Goal: Communication & Community: Answer question/provide support

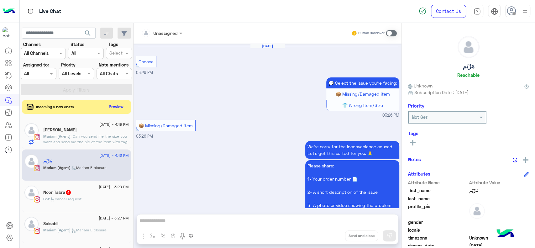
scroll to position [1188, 0]
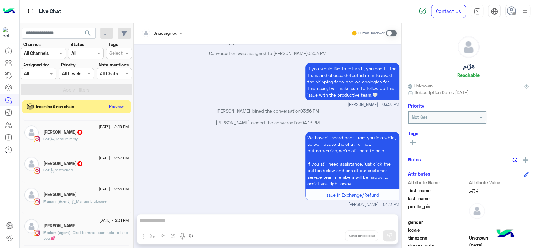
click at [113, 109] on button "Preview" at bounding box center [116, 106] width 19 height 8
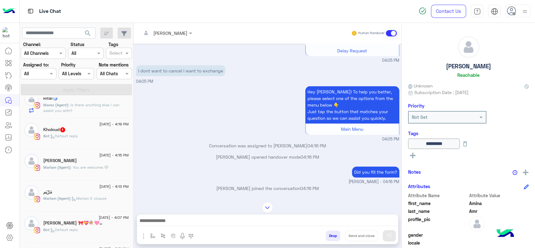
scroll to position [1737, 0]
click at [74, 34] on input "text" at bounding box center [59, 33] width 74 height 11
paste input "**********"
type input "**********"
click at [80, 28] on button "search" at bounding box center [87, 34] width 15 height 13
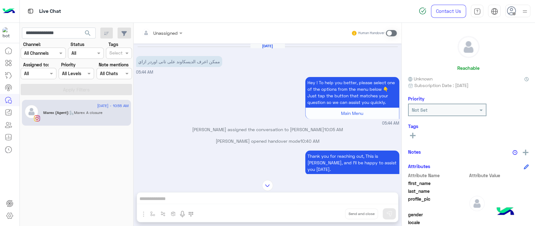
click at [166, 102] on div "Hey ! To help you better, please select one of the options from the menu below …" at bounding box center [267, 101] width 263 height 51
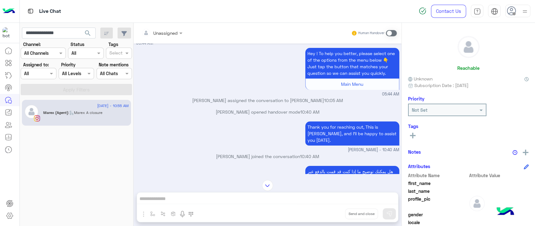
click at [221, 57] on div "Hey ! To help you better, please select one of the options from the menu below …" at bounding box center [267, 71] width 263 height 51
click at [238, 34] on div "Unassigned Human Handover" at bounding box center [267, 33] width 259 height 11
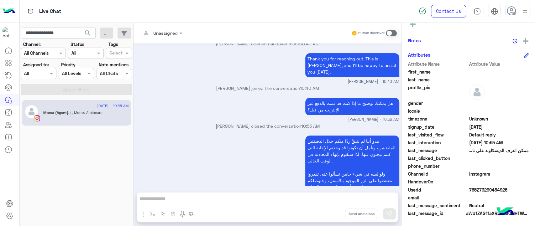
scroll to position [98, 0]
click at [52, 34] on input "**********" at bounding box center [59, 33] width 74 height 11
click at [87, 35] on span "search" at bounding box center [88, 33] width 8 height 8
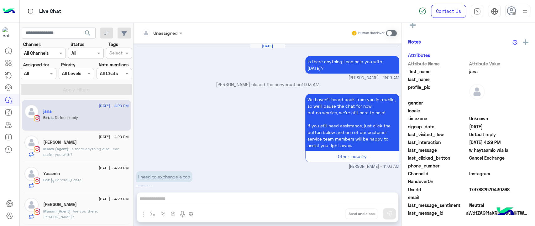
scroll to position [634, 0]
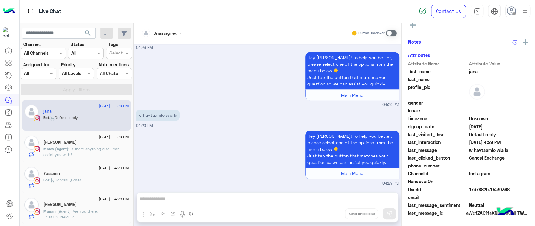
click at [84, 120] on div "Bot : Default reply" at bounding box center [86, 120] width 86 height 11
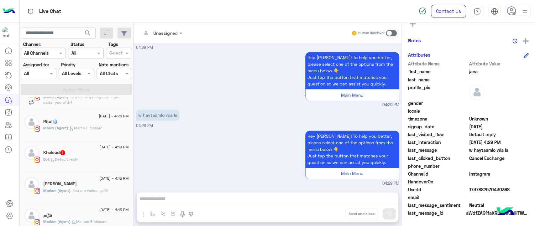
scroll to position [115, 0]
click at [98, 129] on span ": Marex E closure" at bounding box center [85, 127] width 34 height 5
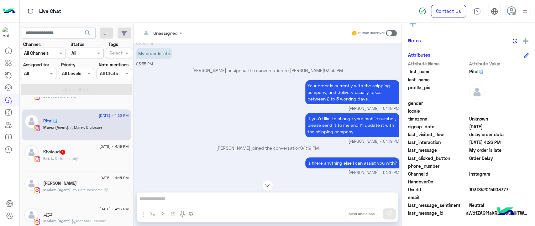
scroll to position [1554, 0]
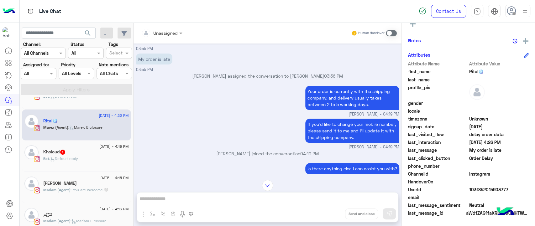
click at [278, 127] on div "If you’d like to change your mobile number, please send it to me and I’ll updat…" at bounding box center [267, 133] width 263 height 33
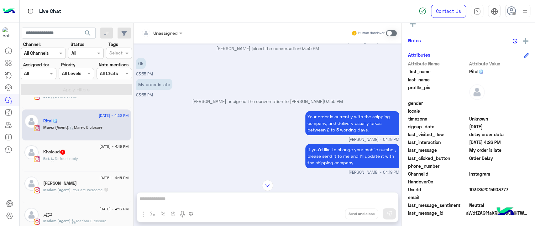
scroll to position [1527, 0]
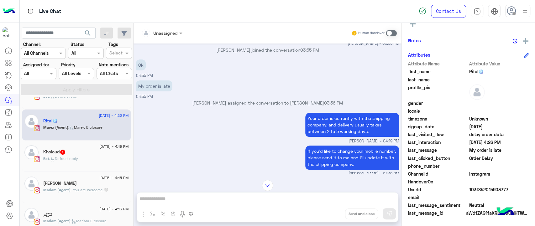
click at [158, 91] on p "My order is late" at bounding box center [154, 86] width 36 height 11
click at [173, 95] on div "My order is late 03:55 PM" at bounding box center [267, 89] width 263 height 21
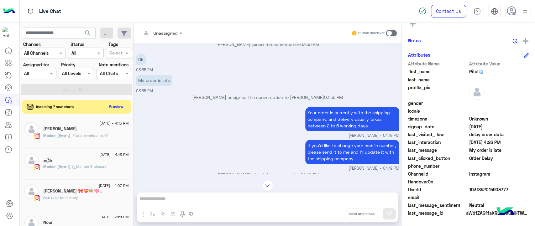
scroll to position [1536, 0]
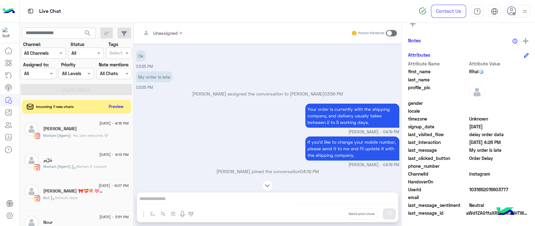
click at [261, 135] on small "Marex George - 04:19 PM" at bounding box center [267, 132] width 263 height 6
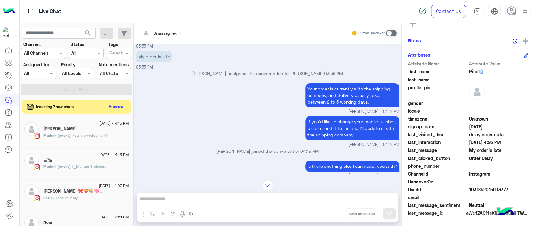
scroll to position [1557, 0]
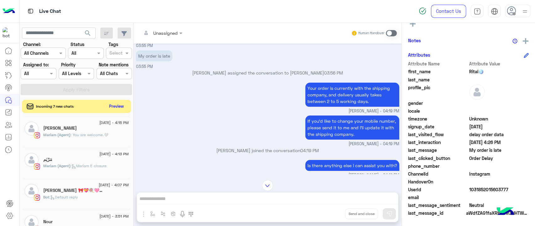
click at [121, 107] on button "Preview" at bounding box center [116, 106] width 19 height 8
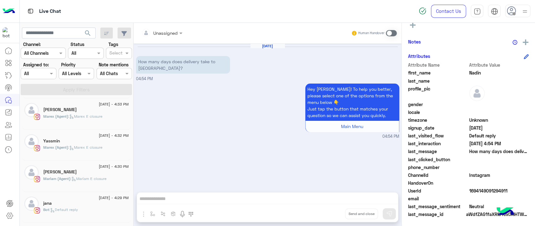
scroll to position [119, 0]
